Goal: Task Accomplishment & Management: Use online tool/utility

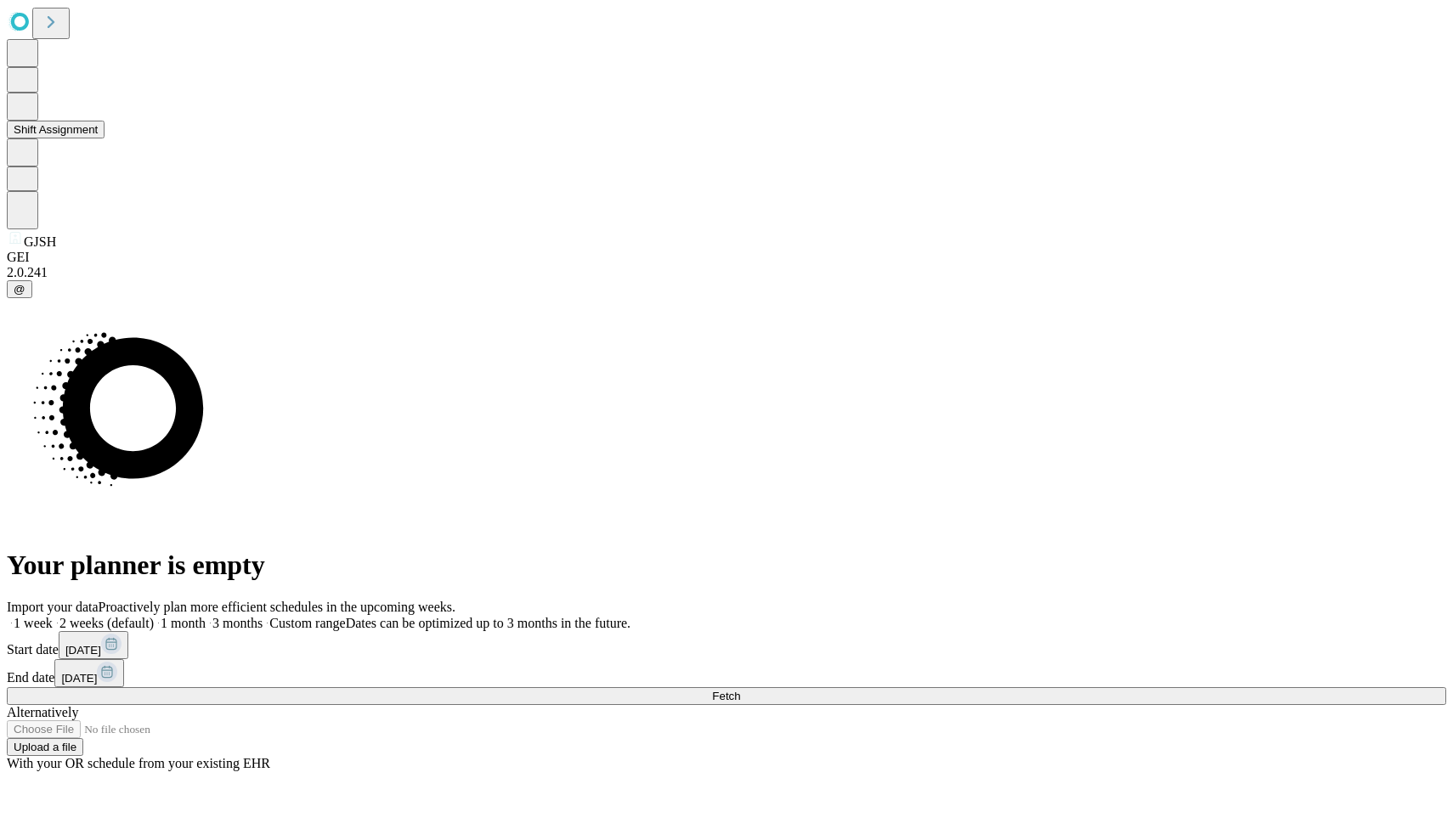
click at [38, 121] on button at bounding box center [23, 107] width 32 height 28
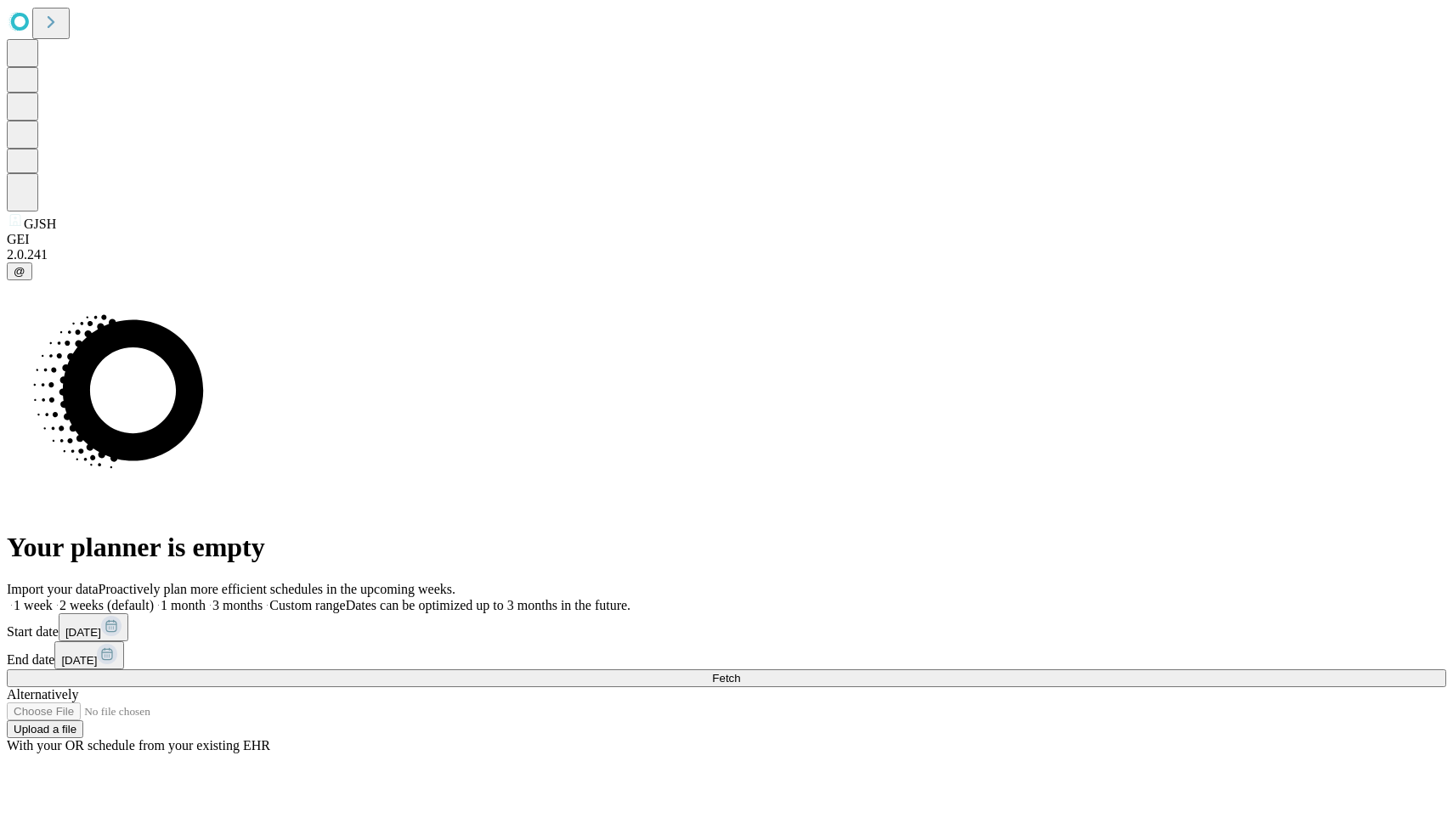
click at [1052, 669] on button "Fetch" at bounding box center [726, 678] width 1439 height 18
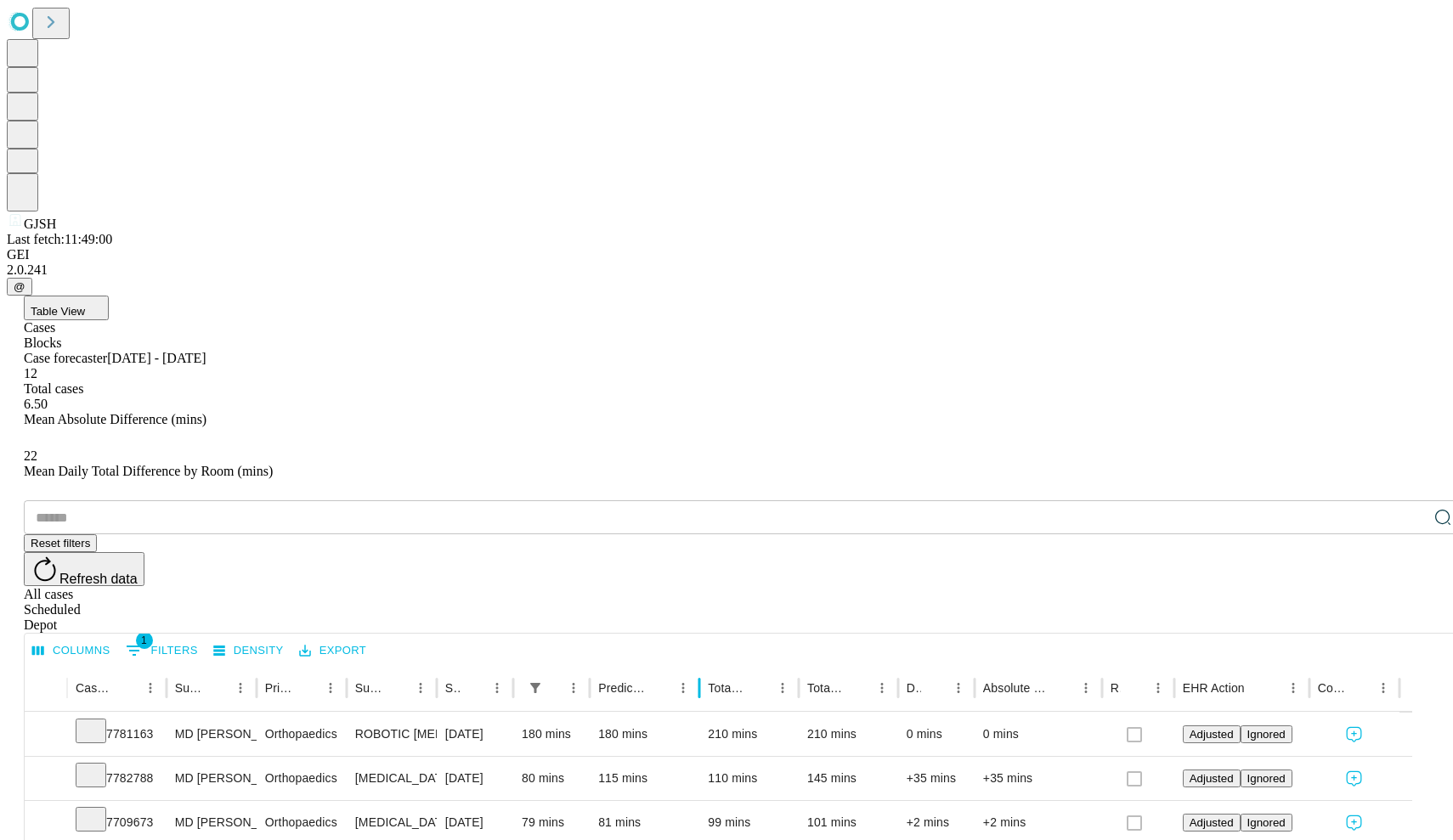
drag, startPoint x: 722, startPoint y: 343, endPoint x: 757, endPoint y: 343, distance: 35.0
click at [704, 664] on div at bounding box center [699, 687] width 8 height 48
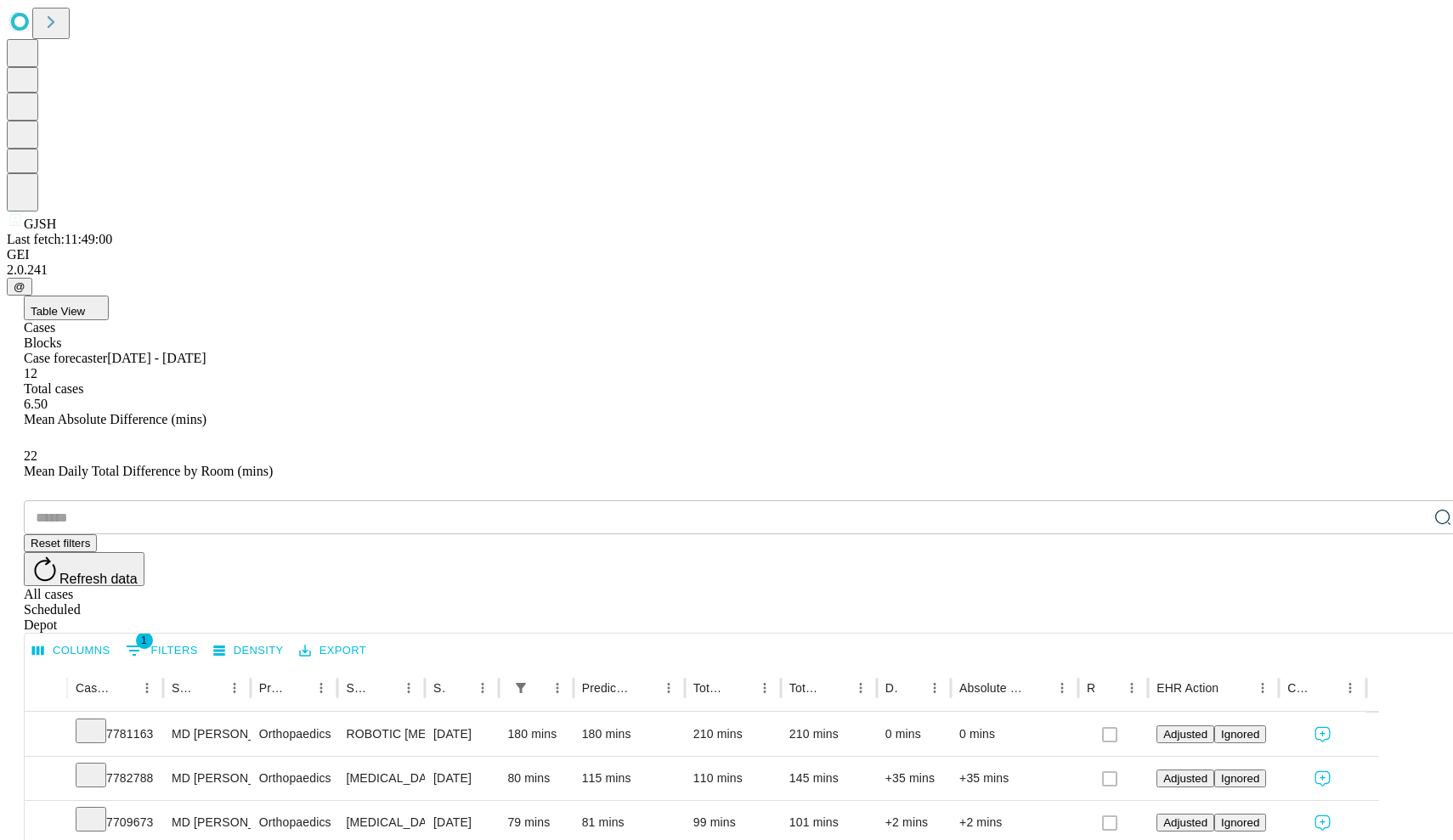
click at [54, 28] on icon at bounding box center [51, 22] width 7 height 12
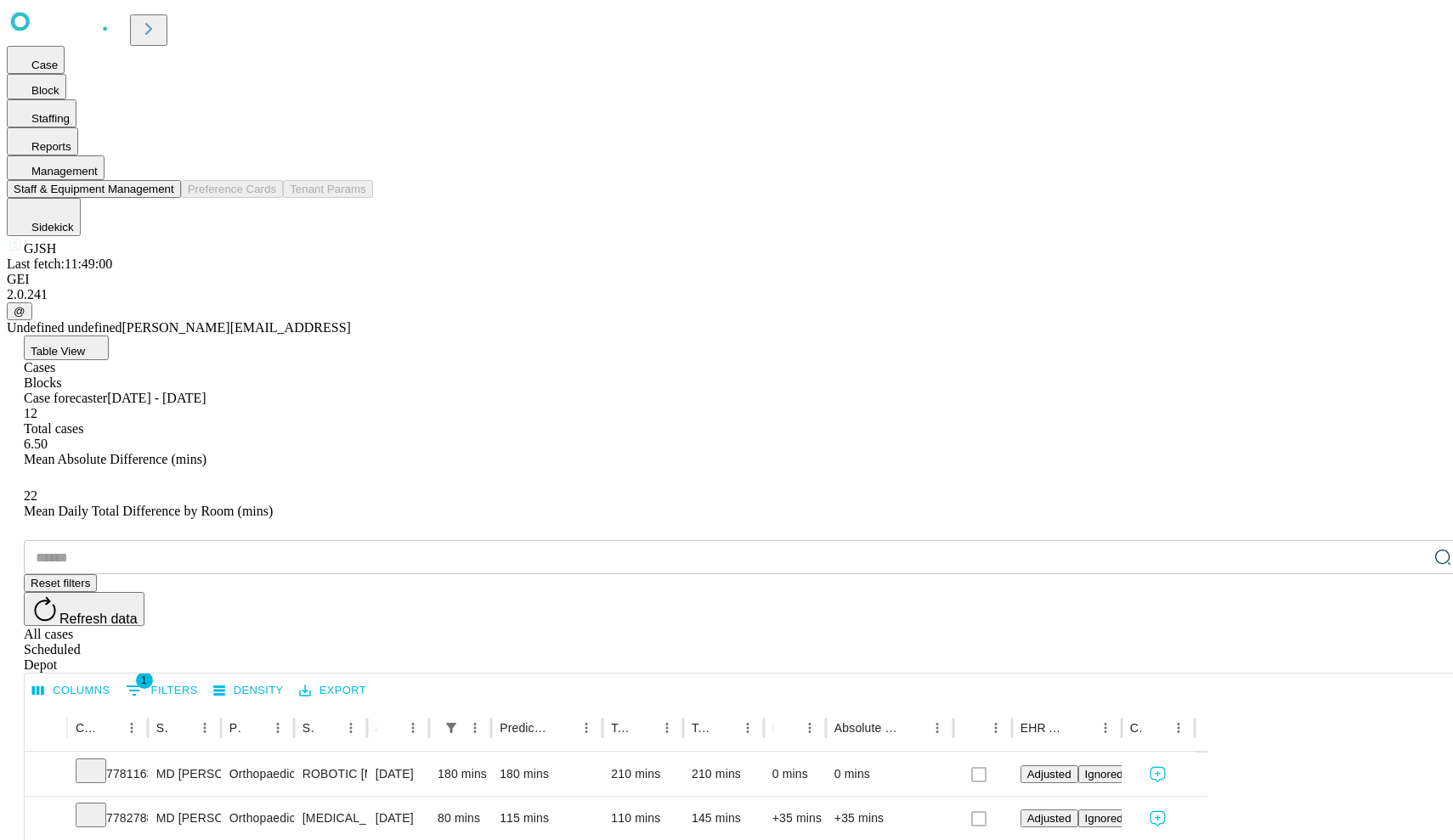
click at [181, 198] on button "Staff & Equipment Management" at bounding box center [94, 188] width 174 height 18
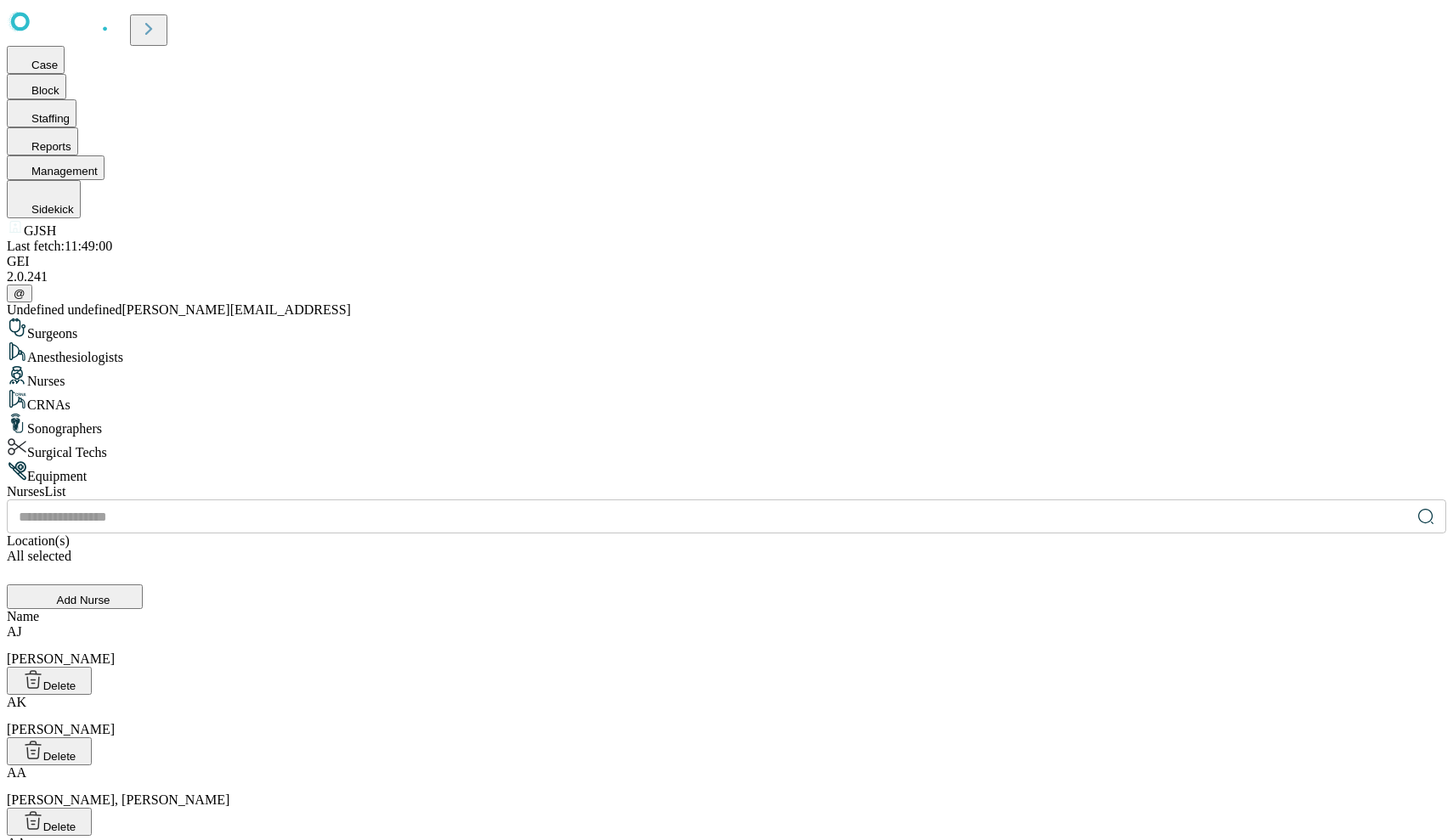
scroll to position [3292, 0]
click at [371, 437] on div "Surgical Techs" at bounding box center [726, 448] width 1439 height 23
click at [68, 30] on icon at bounding box center [59, 24] width 21 height 13
click at [160, 27] on icon at bounding box center [148, 28] width 23 height 23
